Goal: Task Accomplishment & Management: Use online tool/utility

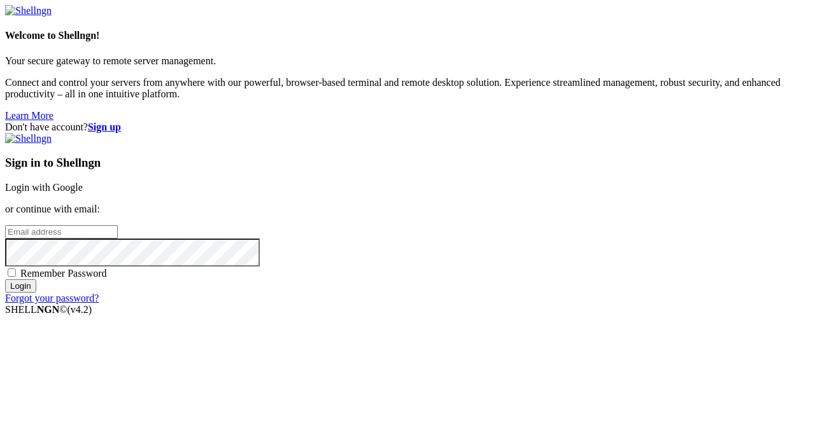
click at [83, 182] on link "Login with Google" at bounding box center [44, 187] width 78 height 11
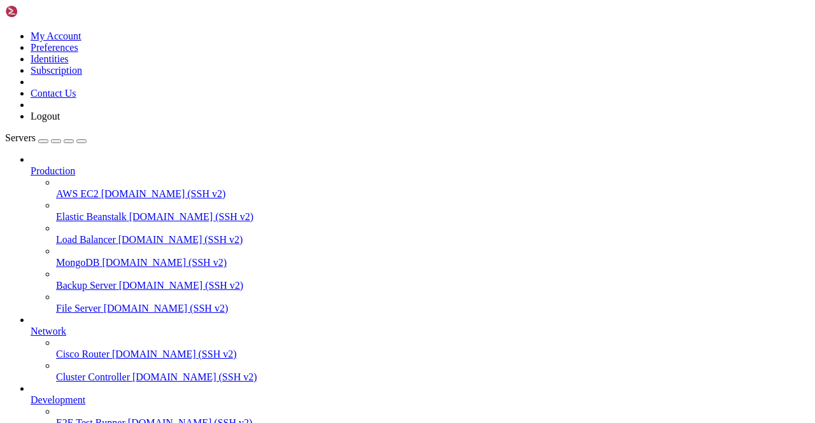
scroll to position [158, 0]
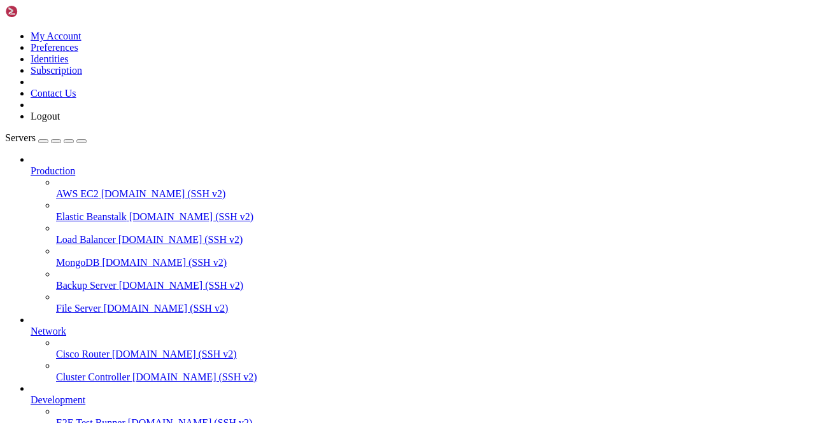
scroll to position [23314, 0]
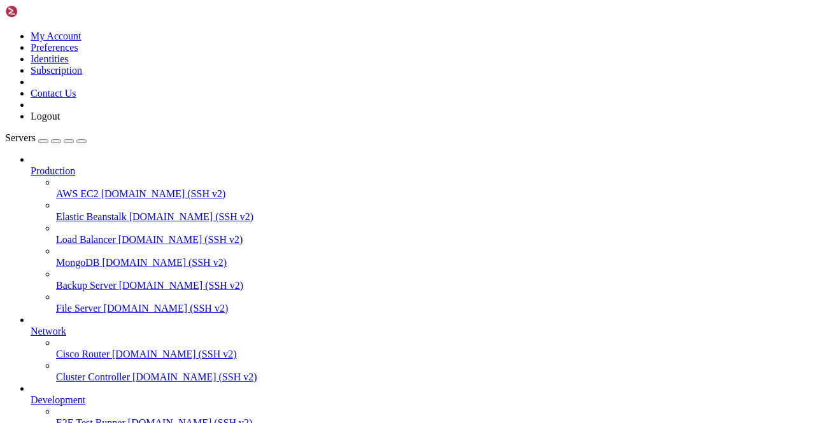
scroll to position [23352, 0]
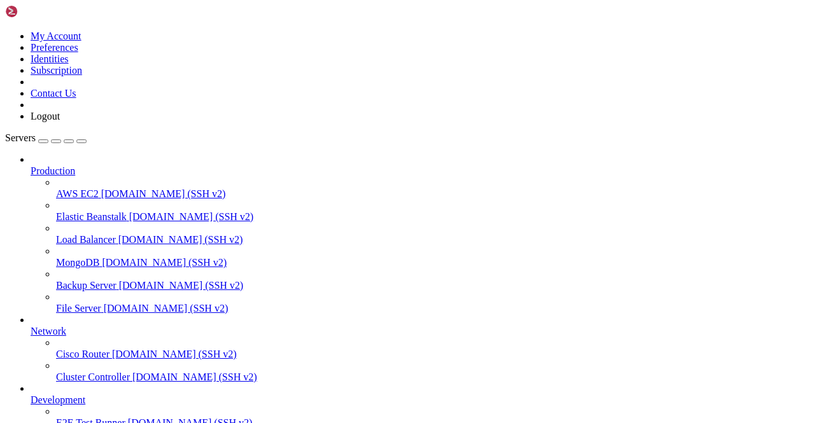
drag, startPoint x: 200, startPoint y: 994, endPoint x: 425, endPoint y: 1154, distance: 276.2
click html "Page up Connecting [TECHNICAL_ID]... Page down Options 0/0"
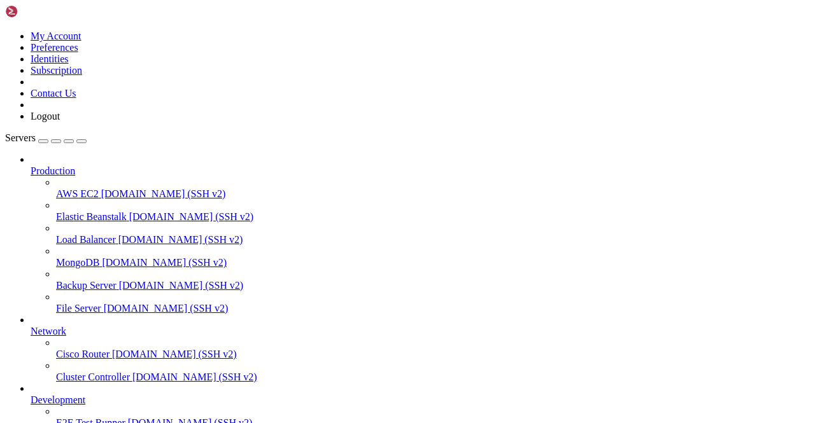
scroll to position [135452, 0]
